Goal: Check status: Check status

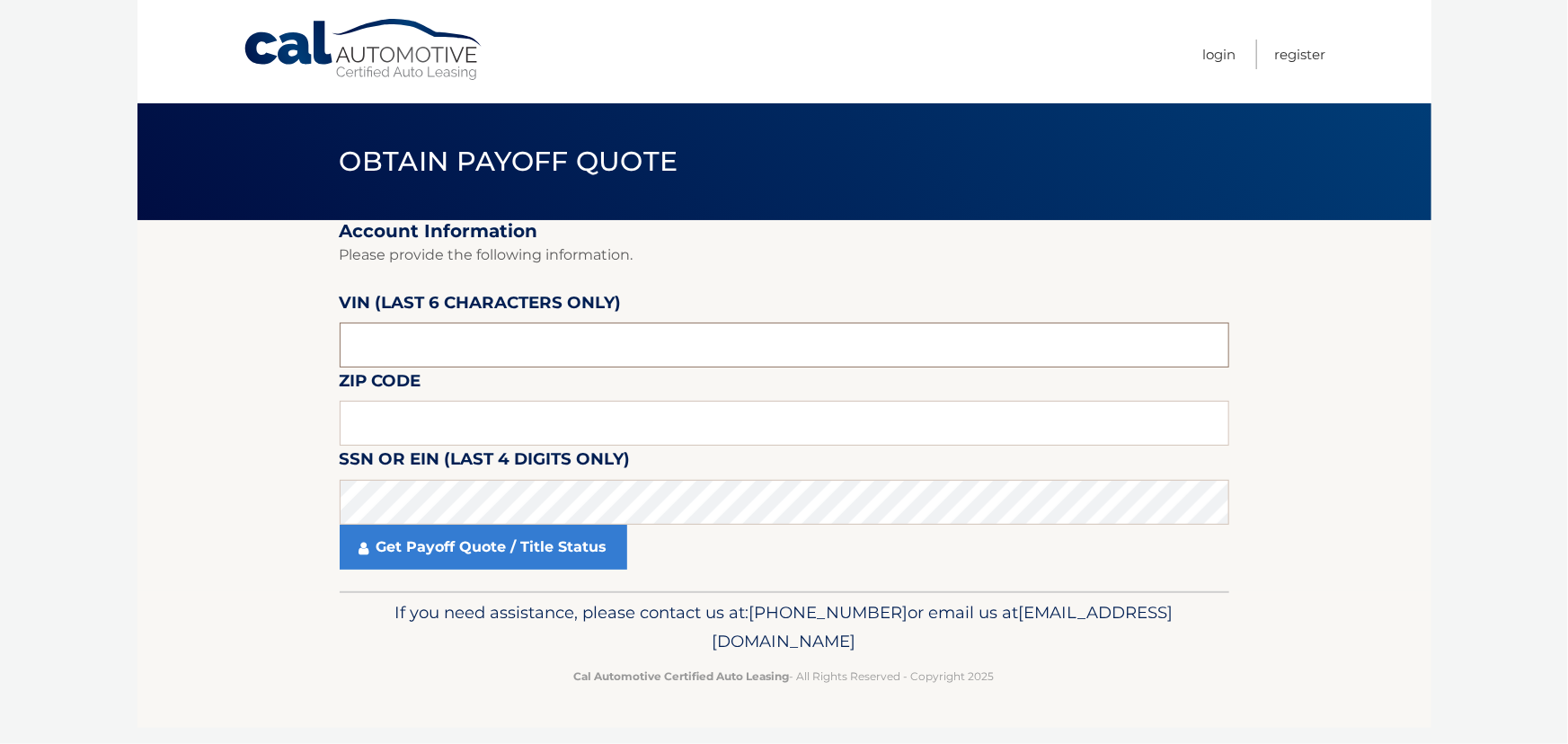
click at [359, 341] on input "text" at bounding box center [784, 345] width 890 height 45
type input "146670"
click at [356, 423] on input "text" at bounding box center [784, 423] width 890 height 45
type input "11729"
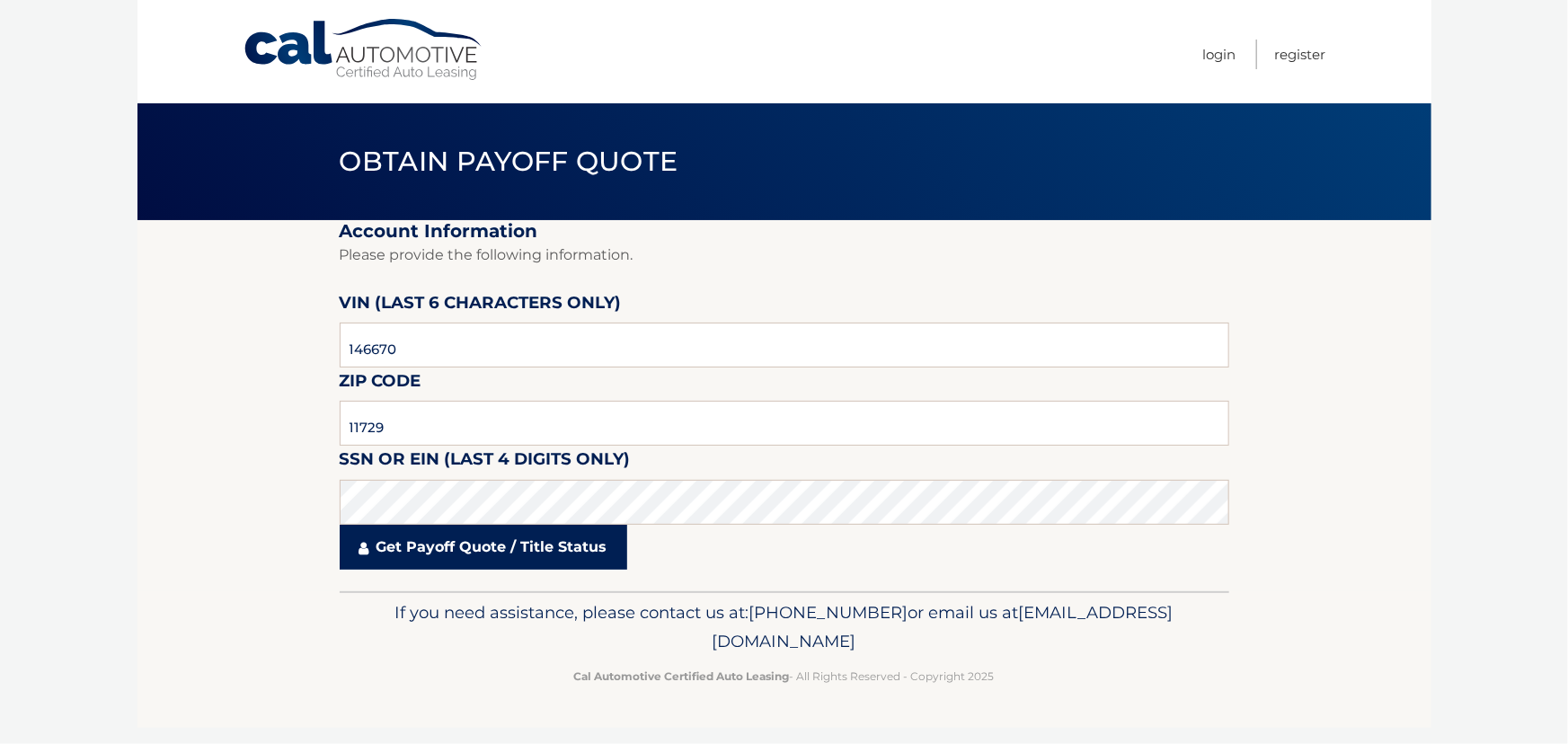
click at [487, 551] on link "Get Payoff Quote / Title Status" at bounding box center [483, 548] width 288 height 45
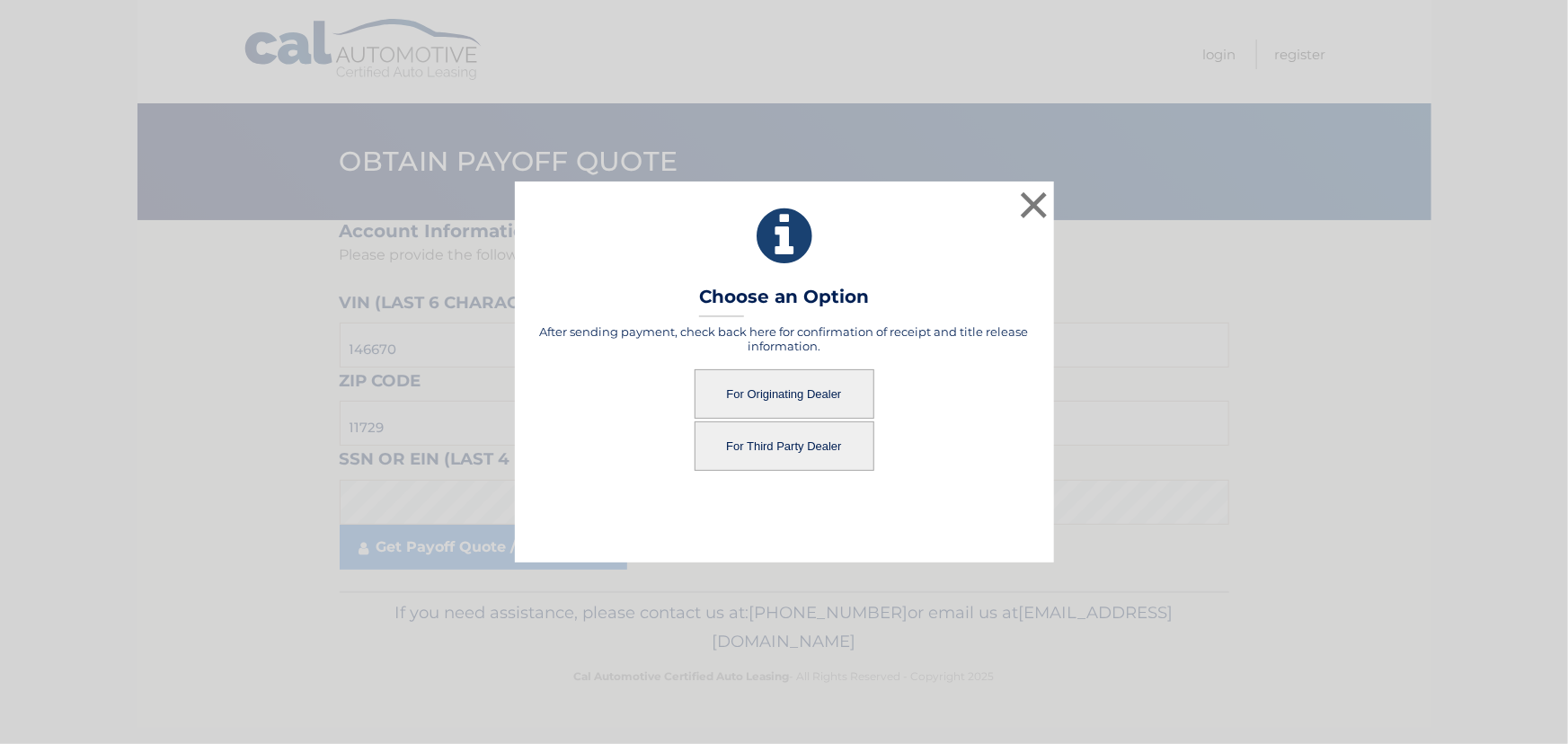
click at [795, 398] on button "For Originating Dealer" at bounding box center [784, 394] width 180 height 49
click at [780, 396] on button "For Originating Dealer" at bounding box center [784, 394] width 180 height 49
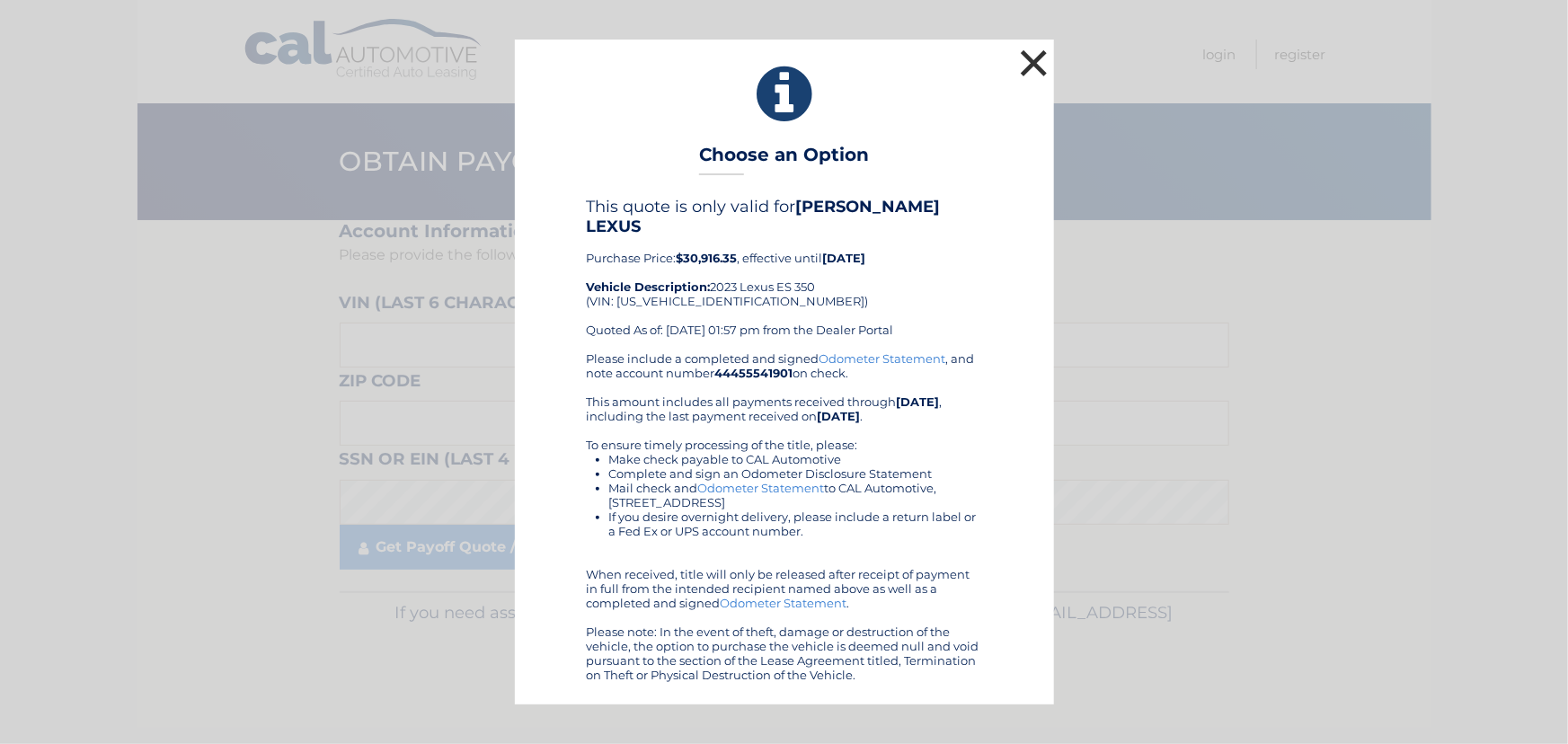
click at [1031, 77] on button "×" at bounding box center [1034, 63] width 36 height 36
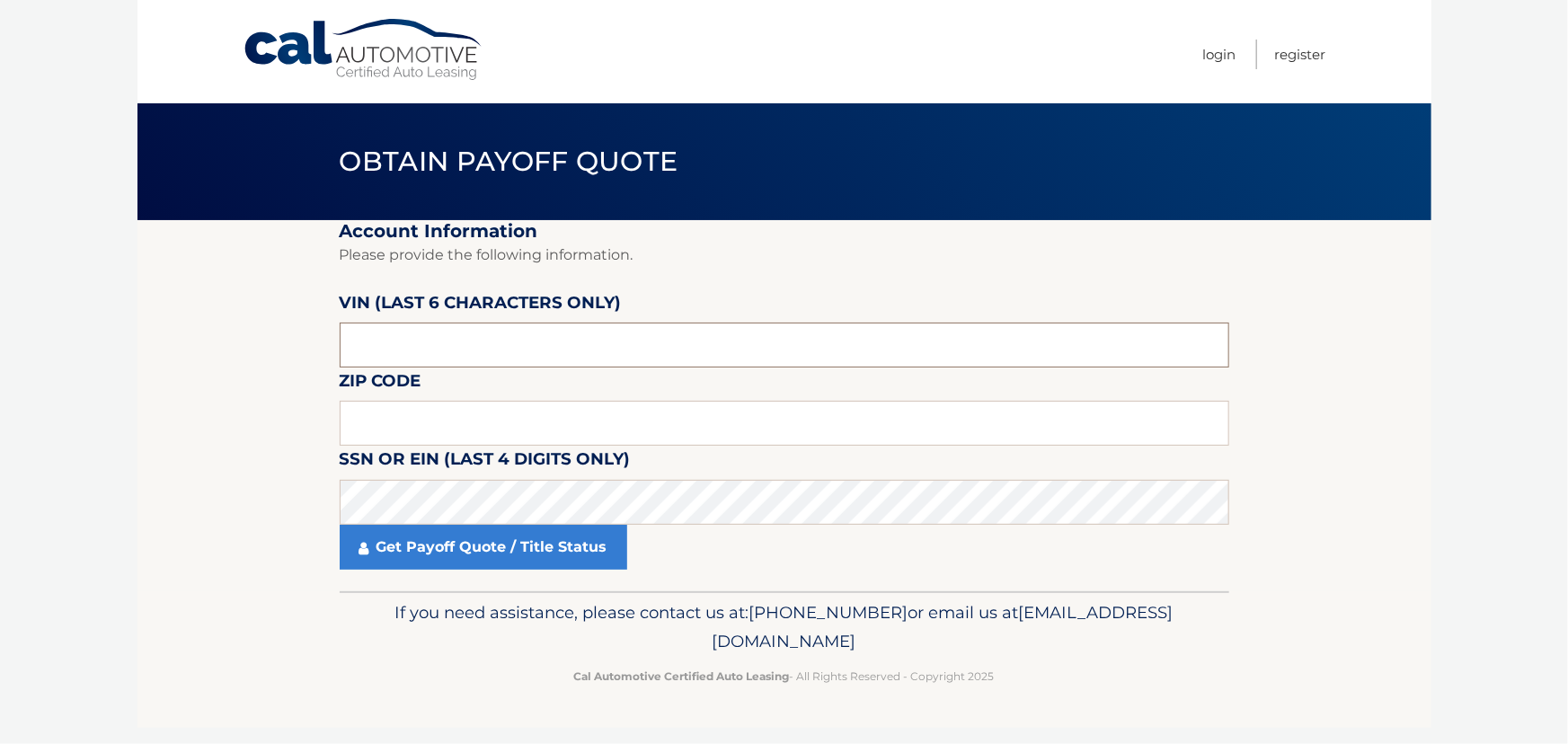
click at [385, 342] on input "text" at bounding box center [784, 345] width 890 height 45
type input "146670"
click at [347, 419] on input "text" at bounding box center [784, 423] width 890 height 45
type input "11729"
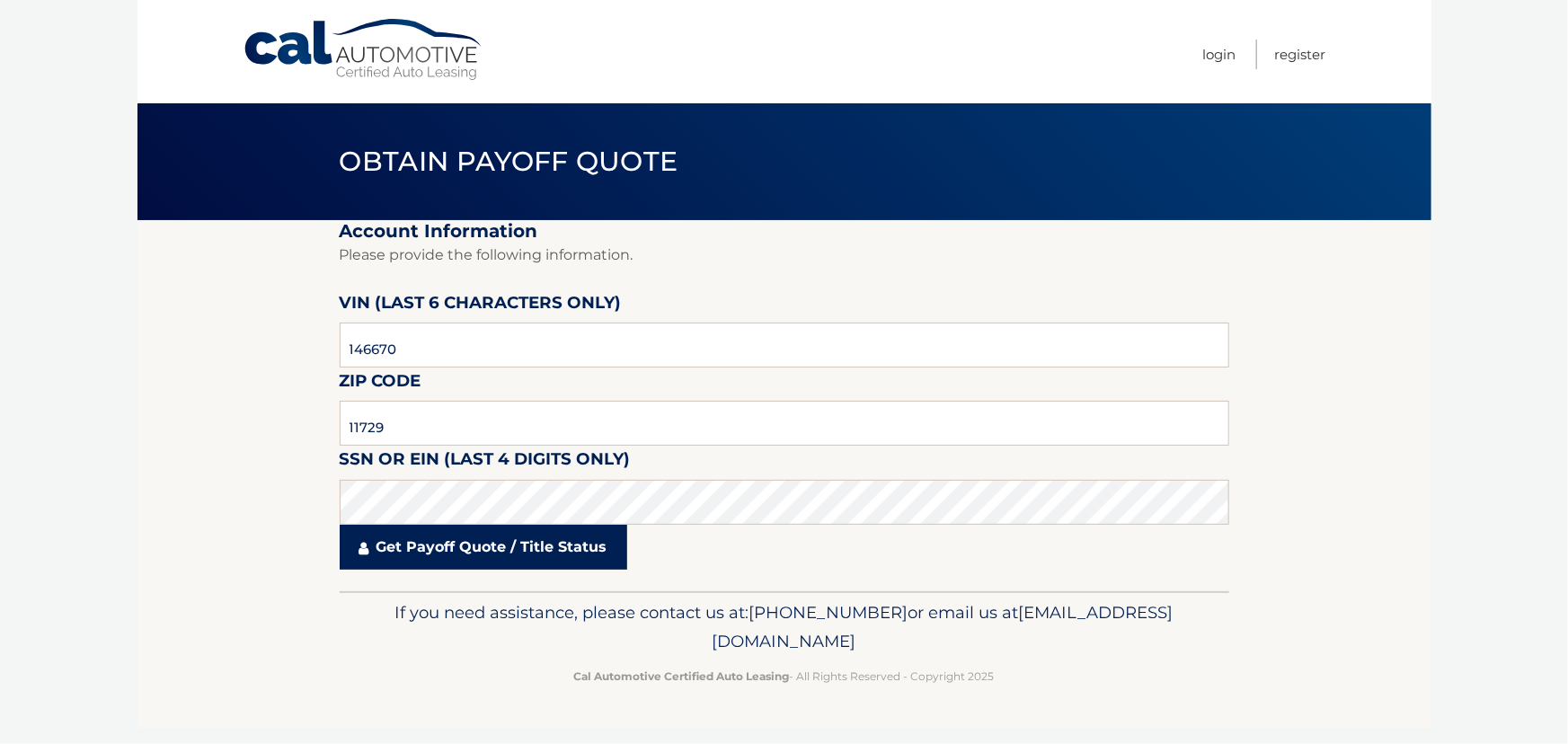
click at [455, 551] on link "Get Payoff Quote / Title Status" at bounding box center [483, 548] width 288 height 45
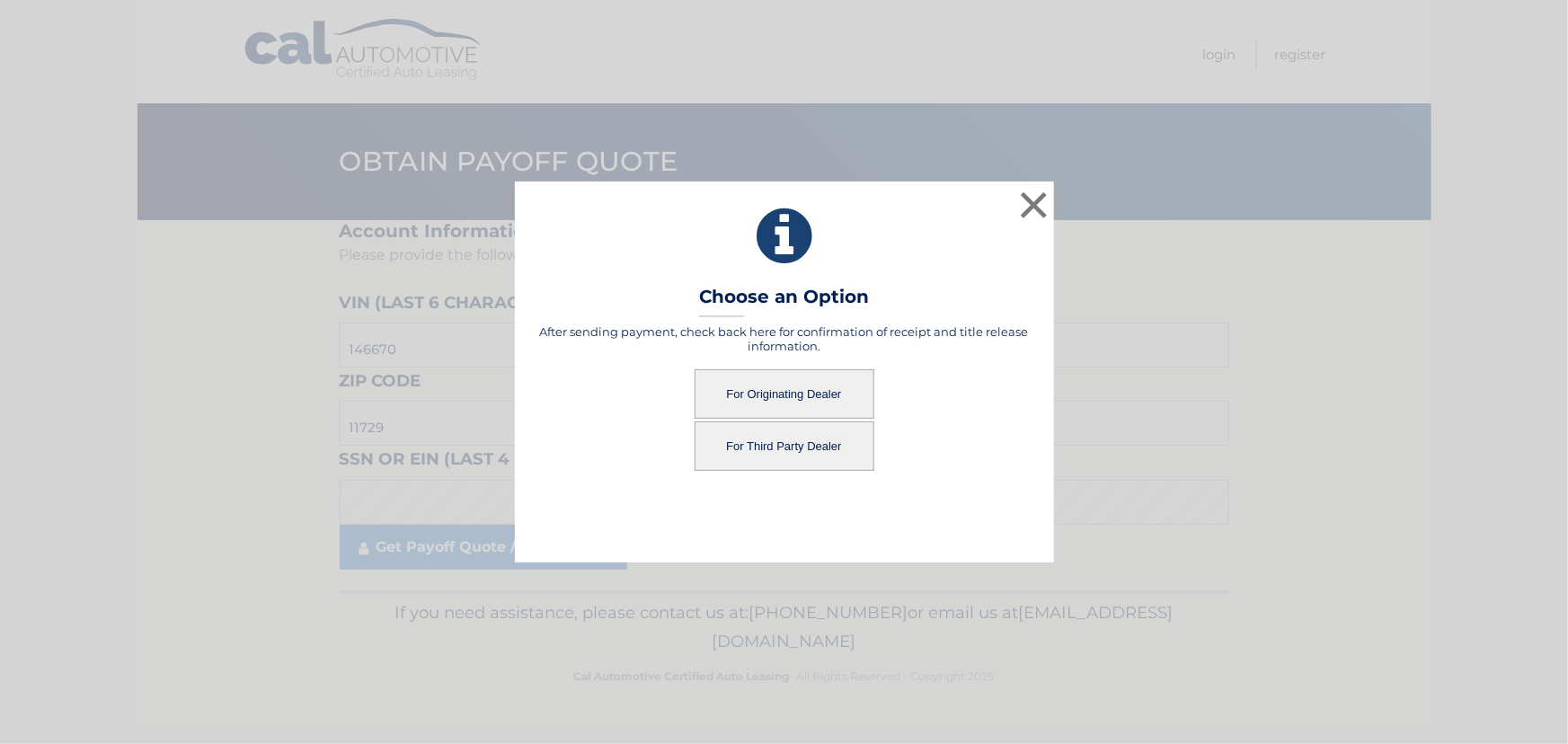
click at [758, 386] on button "For Originating Dealer" at bounding box center [784, 394] width 180 height 49
click at [772, 395] on button "For Originating Dealer" at bounding box center [784, 394] width 180 height 49
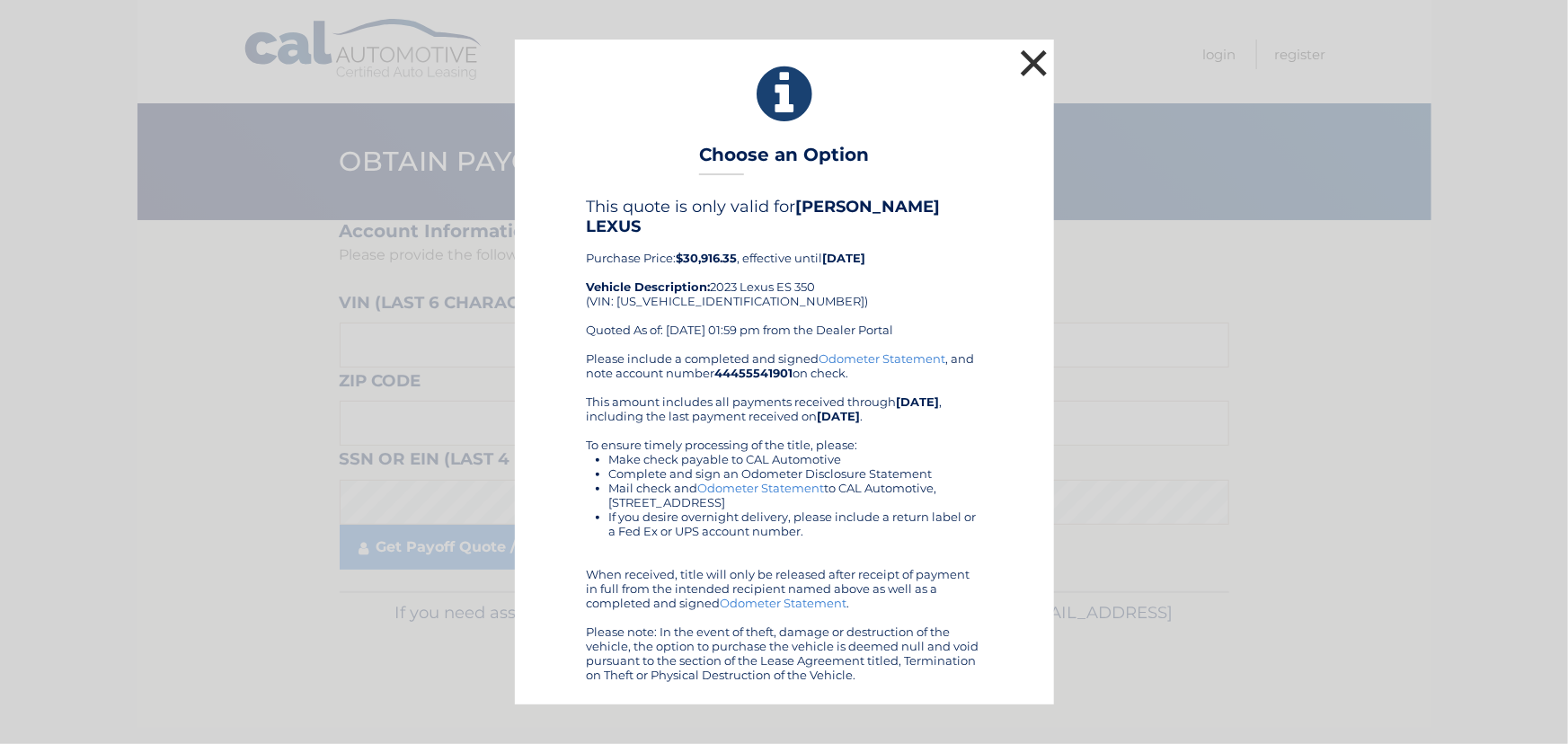
click at [1034, 65] on button "×" at bounding box center [1034, 63] width 36 height 36
